Goal: Find contact information: Find contact information

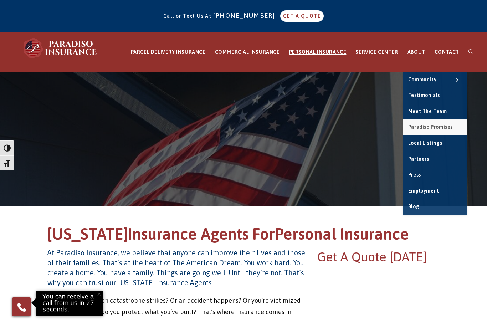
click at [450, 129] on link "Paradiso Promises" at bounding box center [435, 127] width 64 height 16
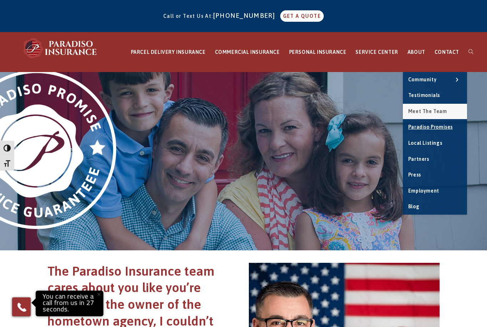
click at [446, 112] on span "Meet the Team" at bounding box center [427, 111] width 39 height 6
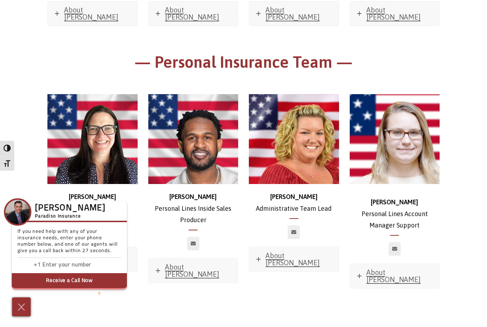
scroll to position [1913, 0]
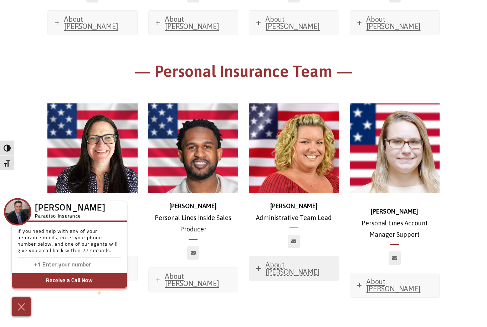
click at [289, 261] on span "About [PERSON_NAME]" at bounding box center [292, 268] width 54 height 15
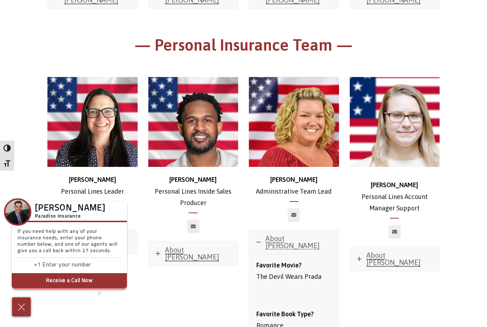
scroll to position [1939, 0]
click at [338, 208] on div at bounding box center [294, 215] width 90 height 14
click at [297, 208] on link at bounding box center [294, 215] width 12 height 14
